Goal: Transaction & Acquisition: Purchase product/service

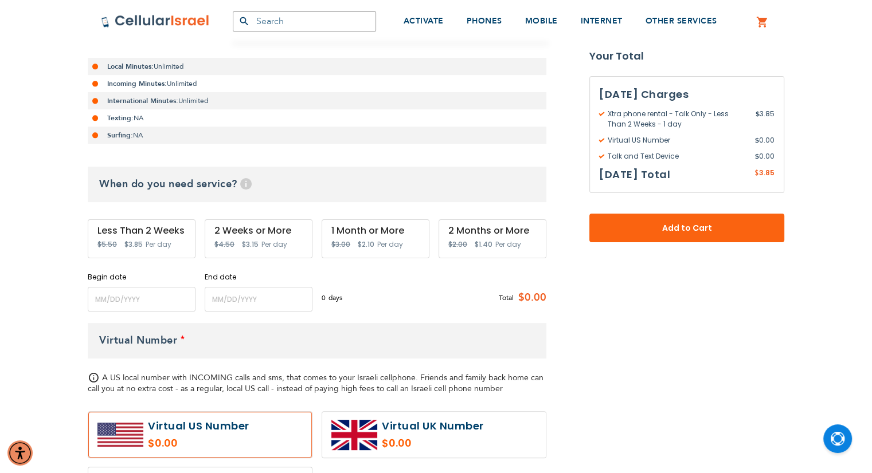
scroll to position [281, 0]
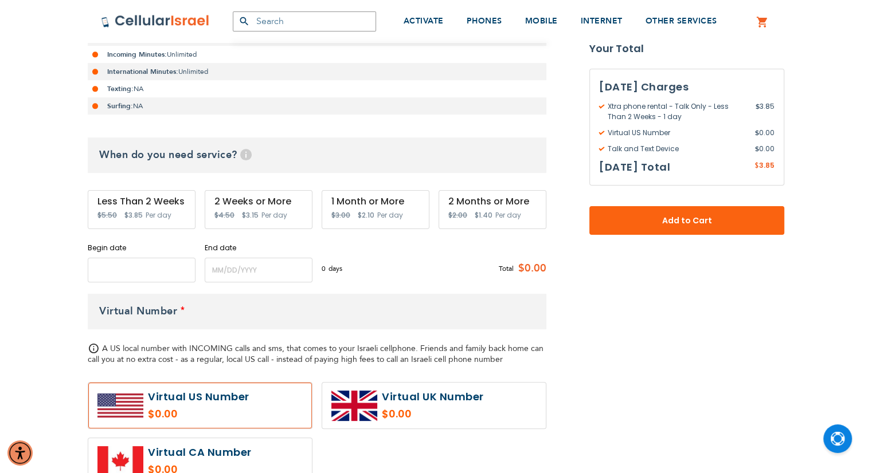
click at [143, 269] on input "name" at bounding box center [142, 270] width 108 height 25
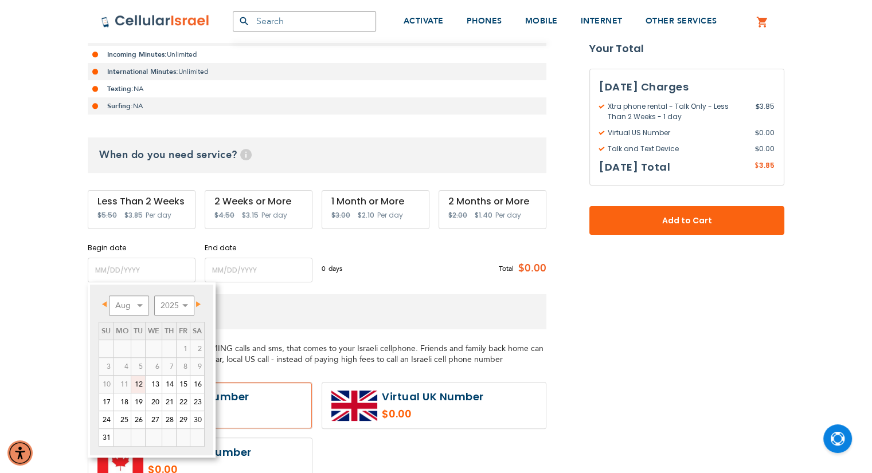
click at [138, 382] on link "12" at bounding box center [138, 384] width 14 height 17
type input "[DATE]"
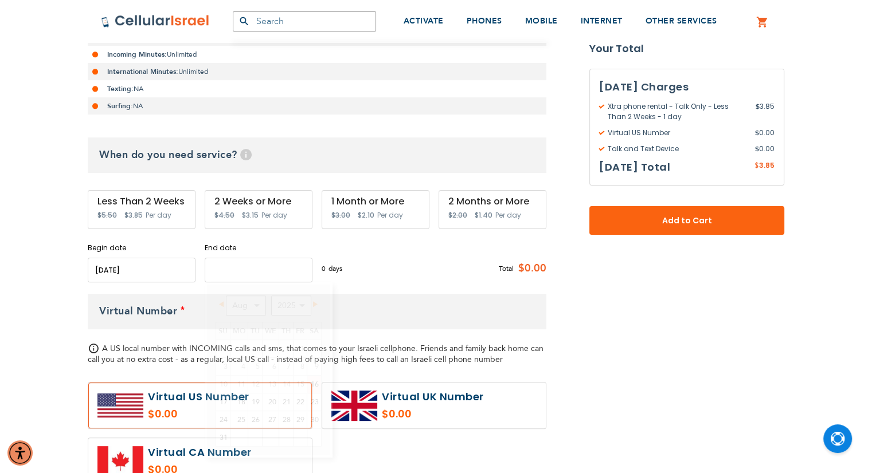
click at [259, 269] on input "name" at bounding box center [259, 270] width 108 height 25
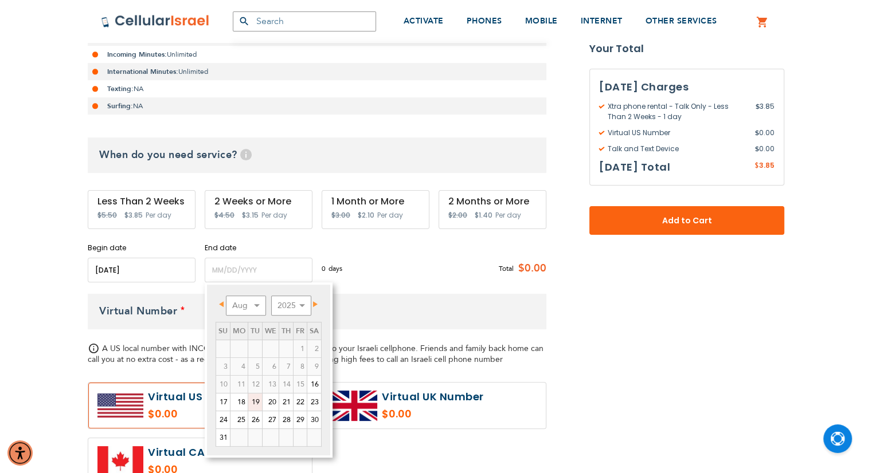
click at [255, 404] on link "19" at bounding box center [255, 402] width 14 height 17
type input "[DATE]"
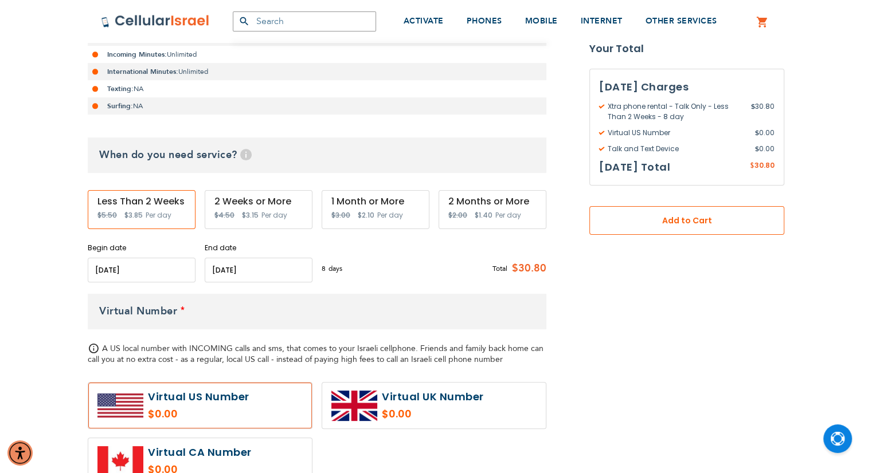
click at [627, 223] on span "Add to Cart" at bounding box center [686, 221] width 119 height 12
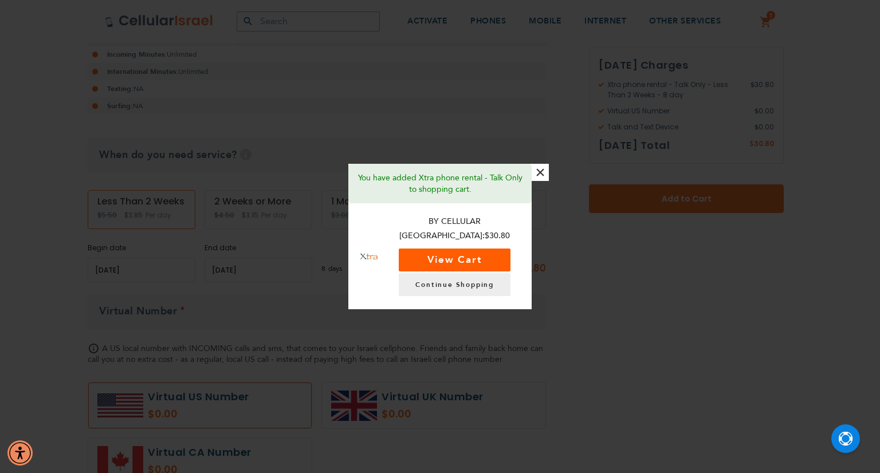
click at [473, 255] on button "View Cart" at bounding box center [455, 260] width 112 height 23
